Goal: Transaction & Acquisition: Purchase product/service

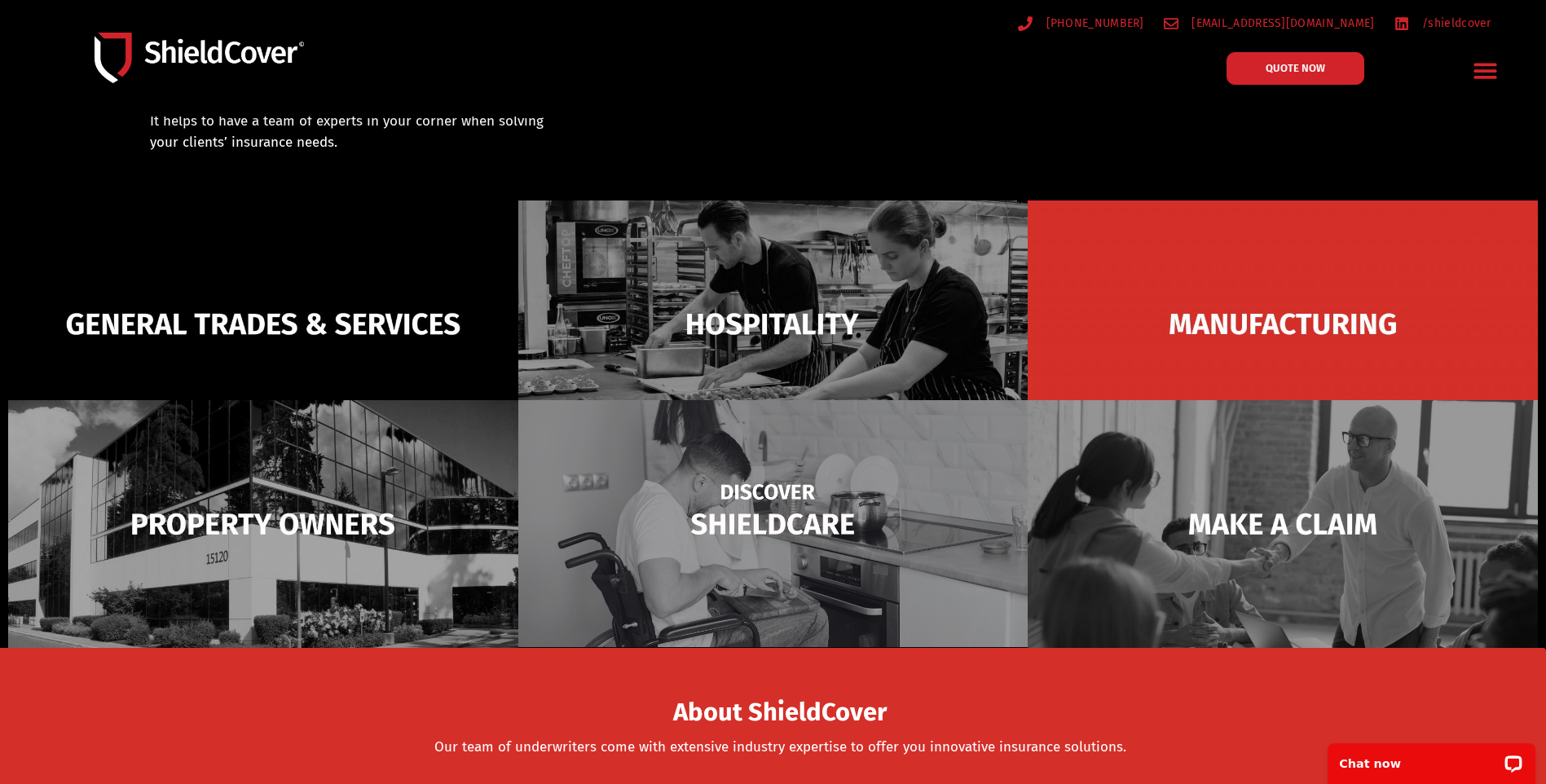
scroll to position [82, 0]
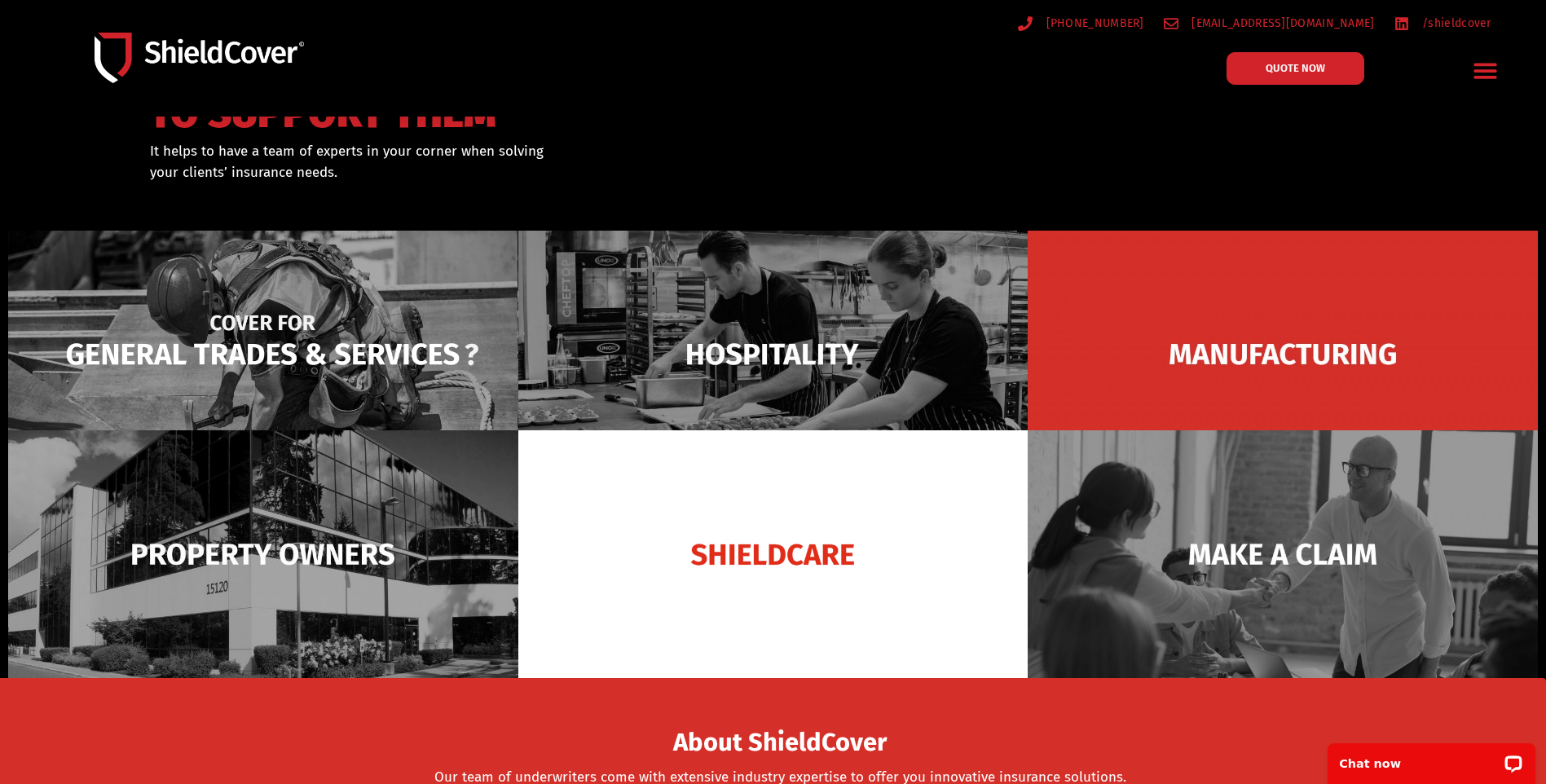
click at [313, 343] on img at bounding box center [263, 354] width 510 height 248
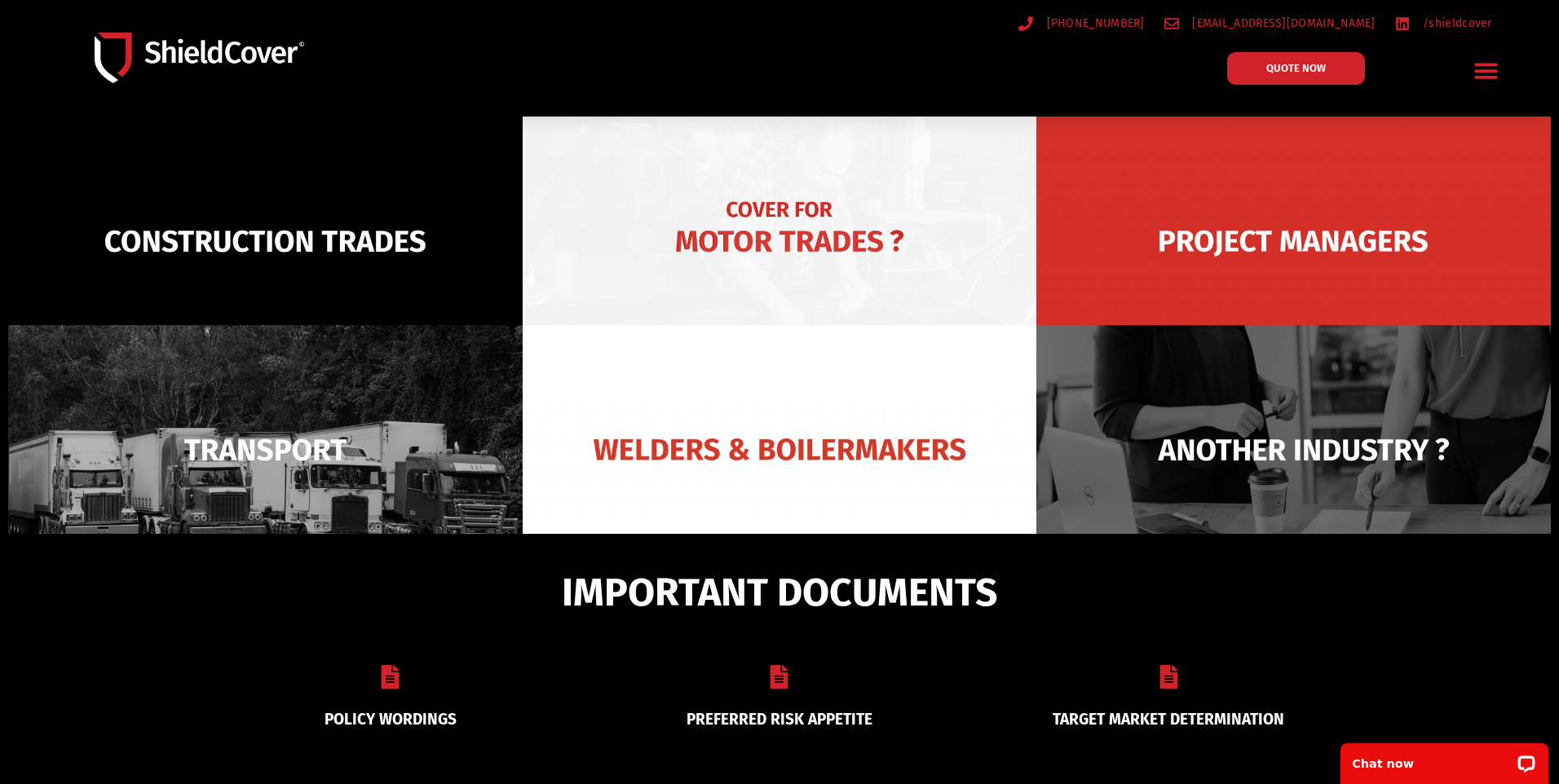
scroll to position [117, 0]
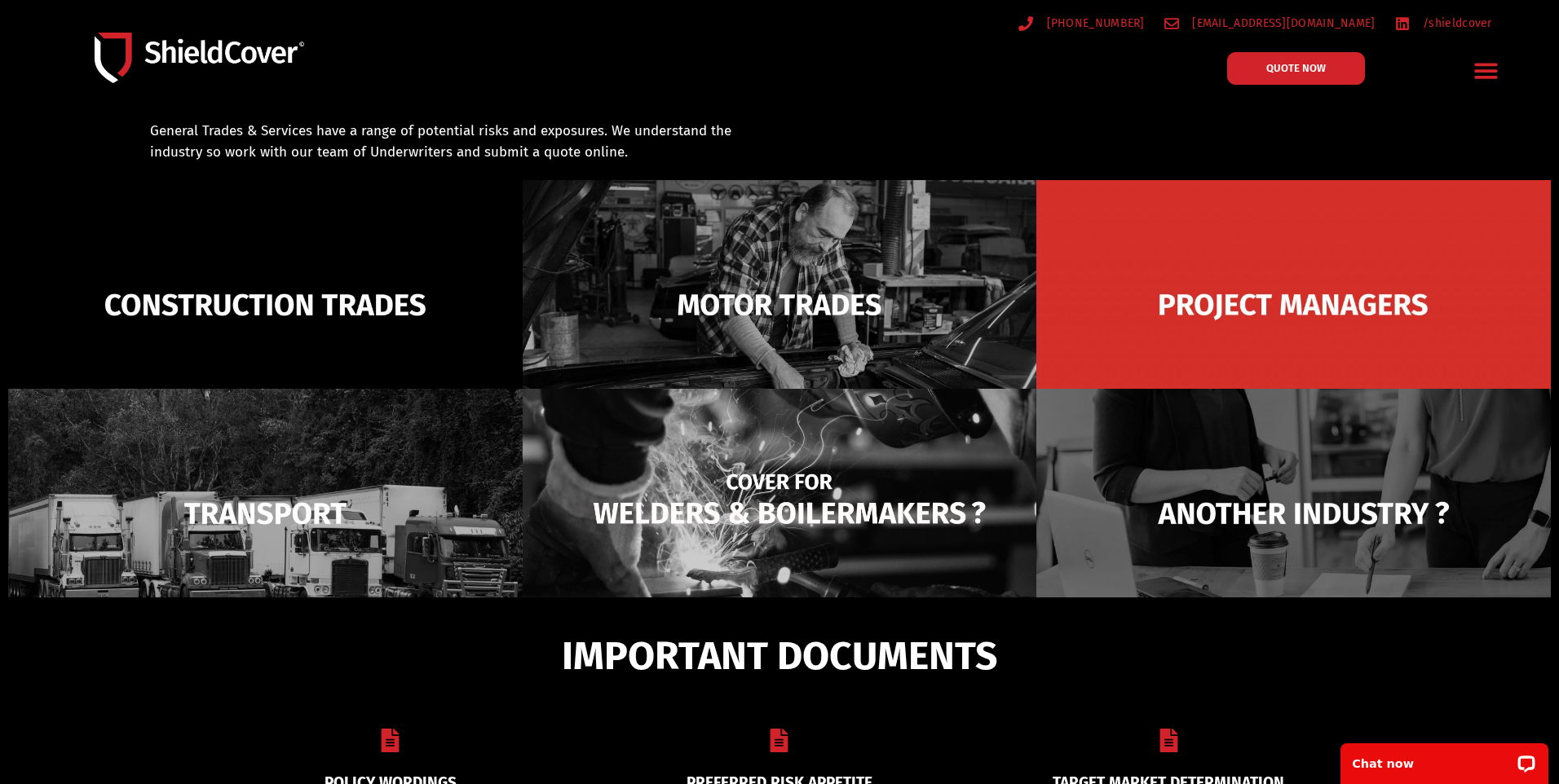
click at [780, 515] on img at bounding box center [780, 514] width 515 height 249
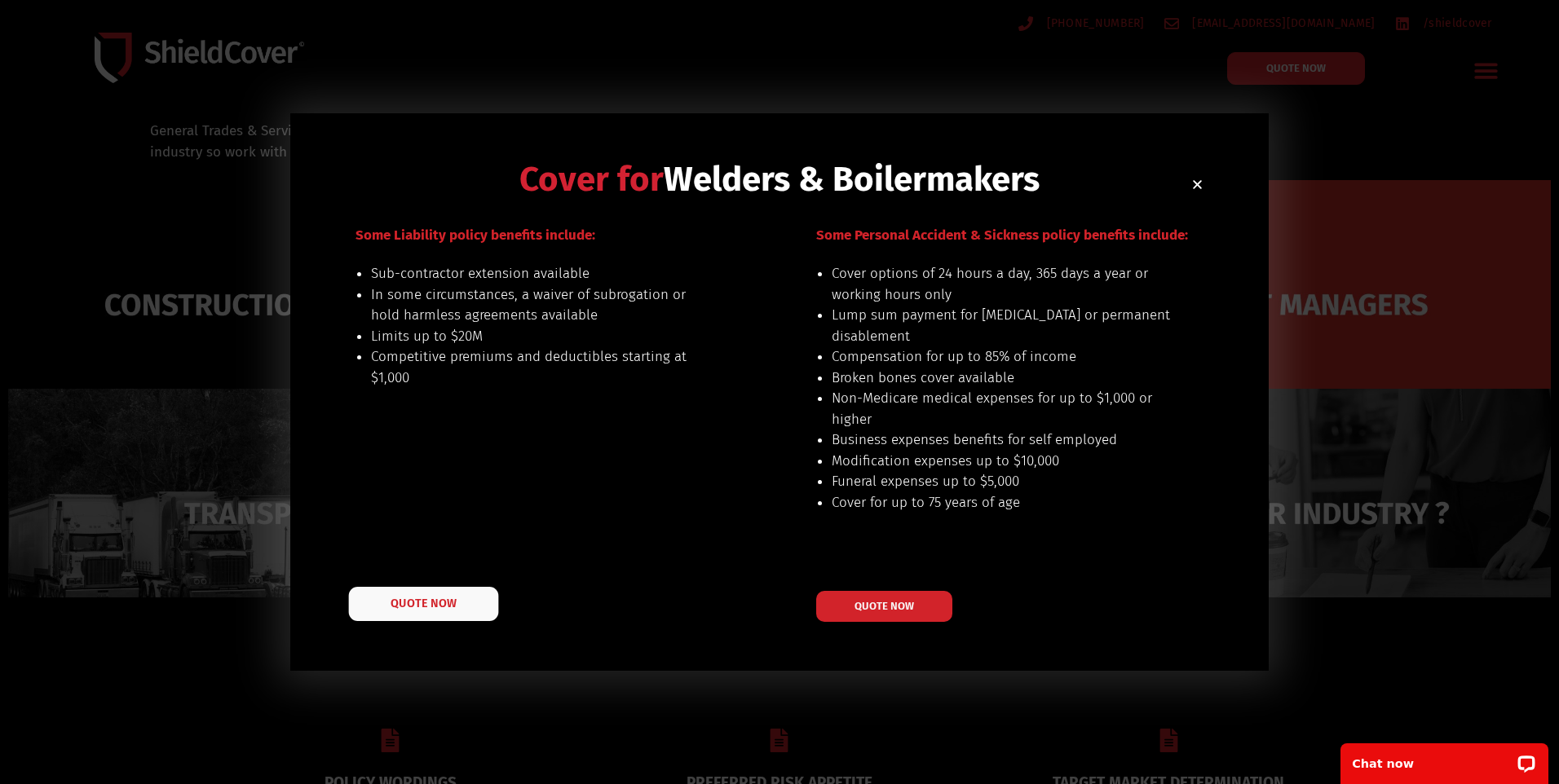
click at [445, 609] on span "QUOTE NOW" at bounding box center [422, 603] width 65 height 12
